Goal: Information Seeking & Learning: Learn about a topic

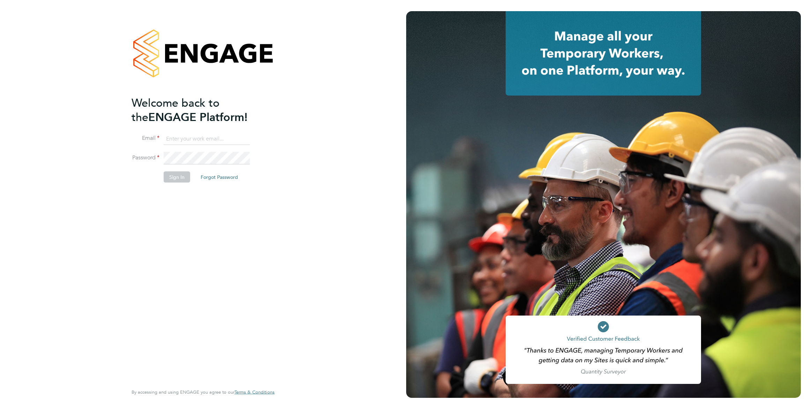
type input "jack.gregory@randstadcpe.com"
click at [185, 175] on button "Sign In" at bounding box center [177, 176] width 27 height 11
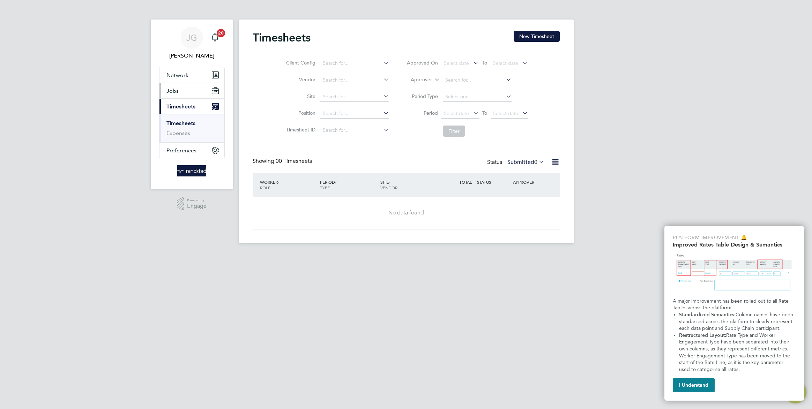
click at [167, 92] on span "Jobs" at bounding box center [173, 91] width 12 height 7
click at [175, 123] on li "Vacancies" at bounding box center [193, 119] width 52 height 10
click at [177, 117] on link "Vacancies" at bounding box center [179, 117] width 25 height 7
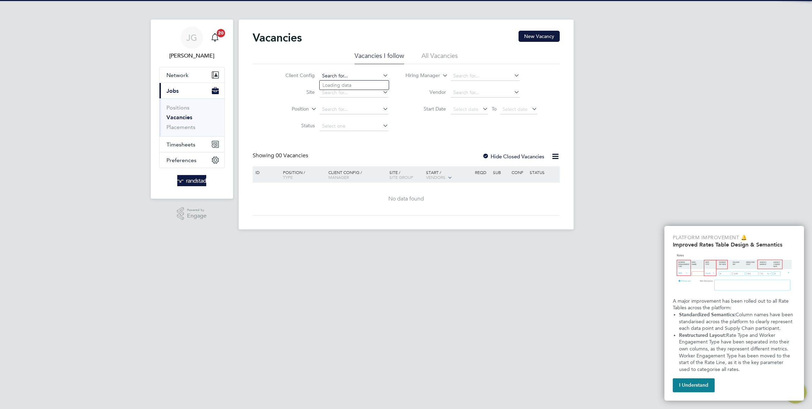
click at [345, 77] on input at bounding box center [354, 76] width 69 height 10
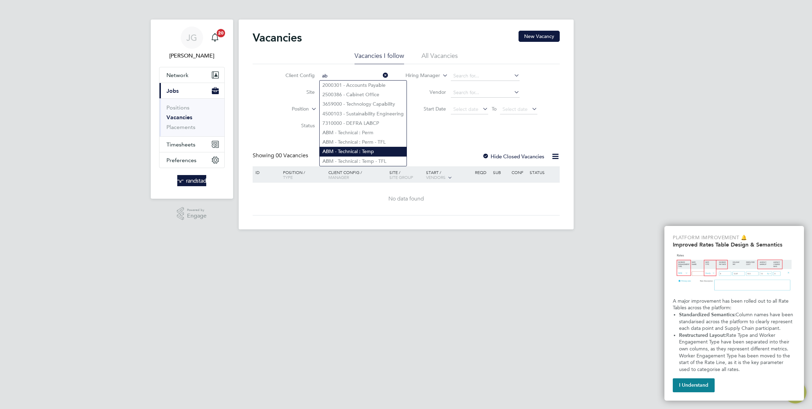
click at [353, 152] on li "AB M - Technical : Temp" at bounding box center [363, 151] width 87 height 9
type input "ABM - Technical : Temp"
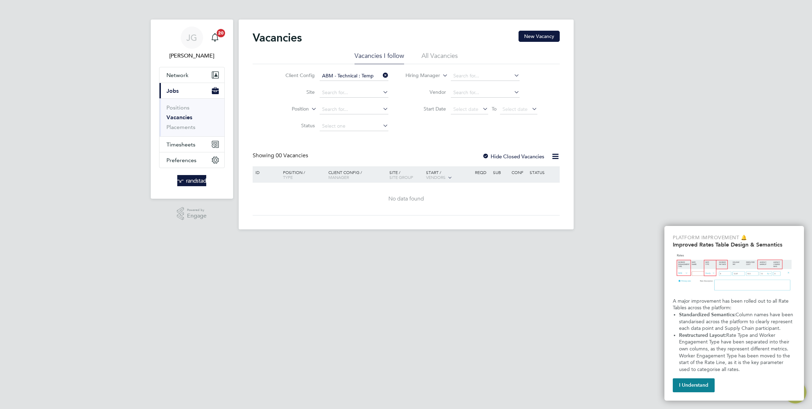
click at [486, 156] on div at bounding box center [485, 157] width 7 height 7
click at [703, 386] on button "I Understand" at bounding box center [694, 386] width 42 height 14
